Goal: Task Accomplishment & Management: Use online tool/utility

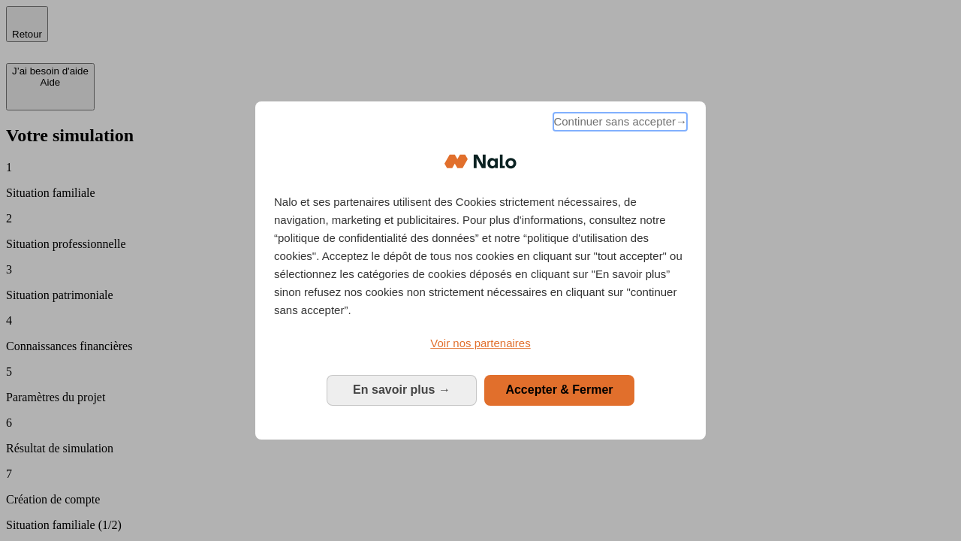
click at [619, 124] on span "Continuer sans accepter →" at bounding box center [620, 122] width 134 height 18
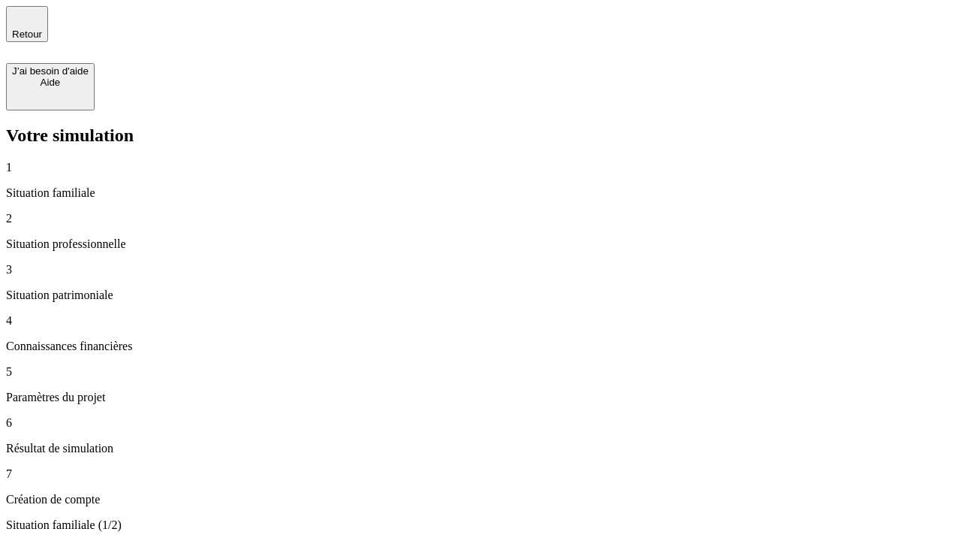
type input "30 000"
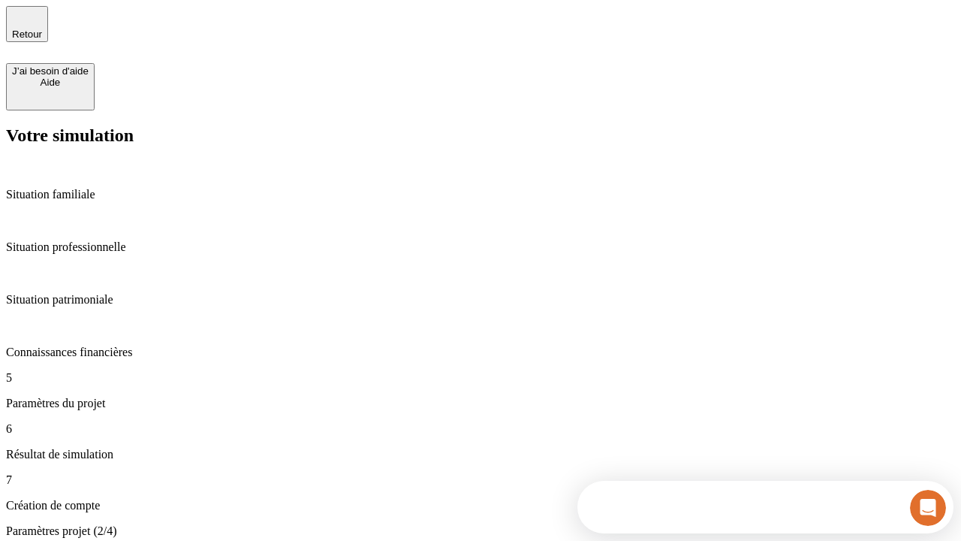
type input "25"
type input "5"
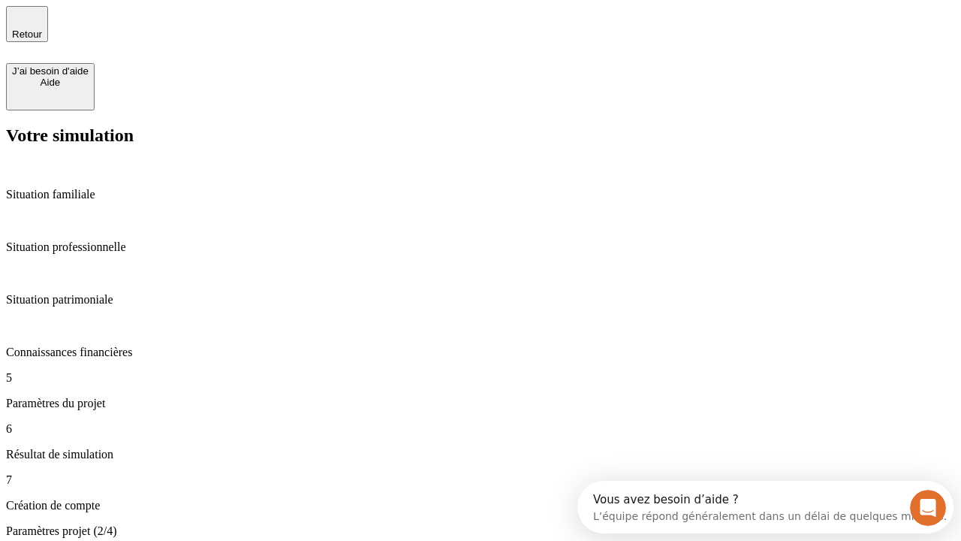
type input "1 000"
type input "640"
